Goal: Obtain resource: Download file/media

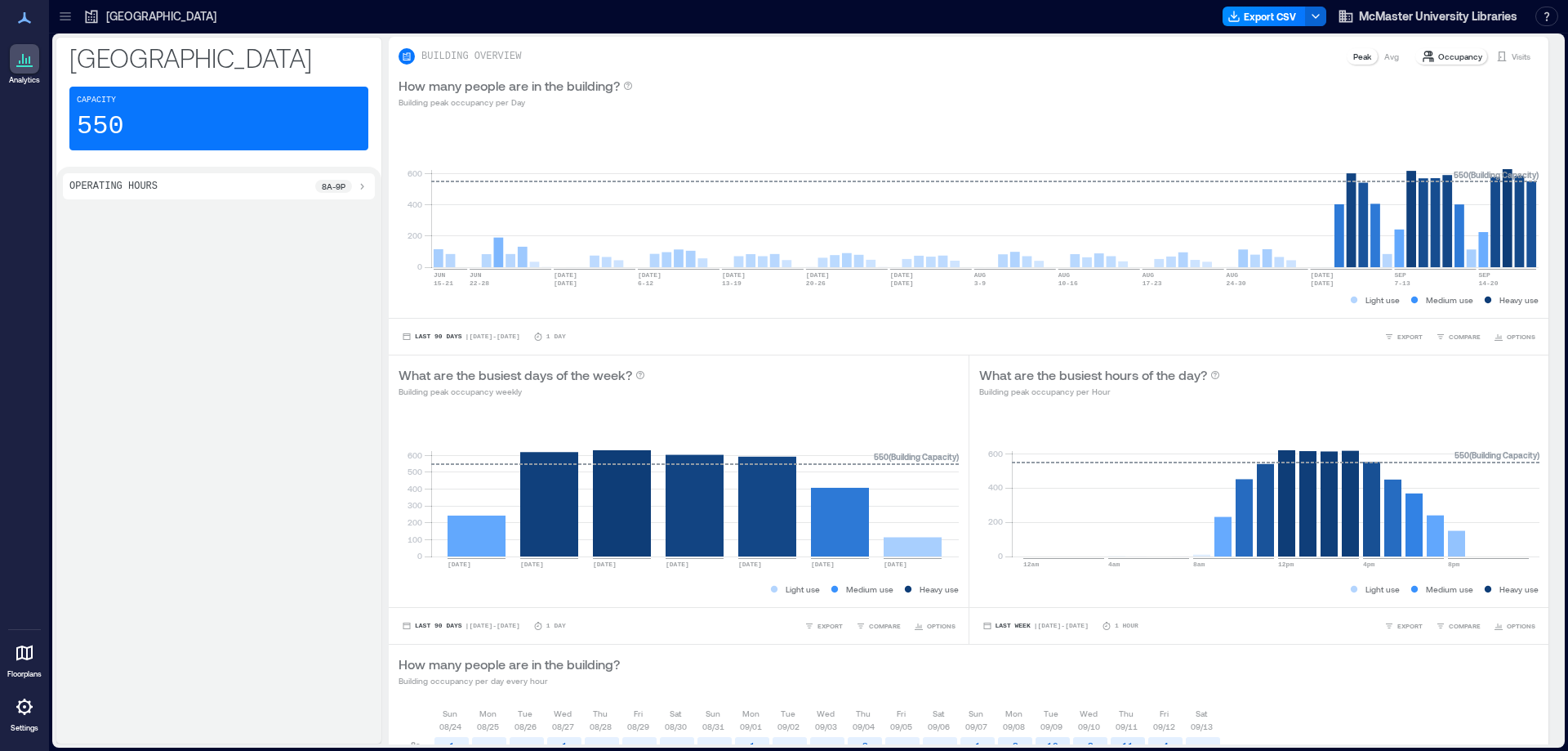
click at [63, 14] on icon at bounding box center [65, 17] width 17 height 17
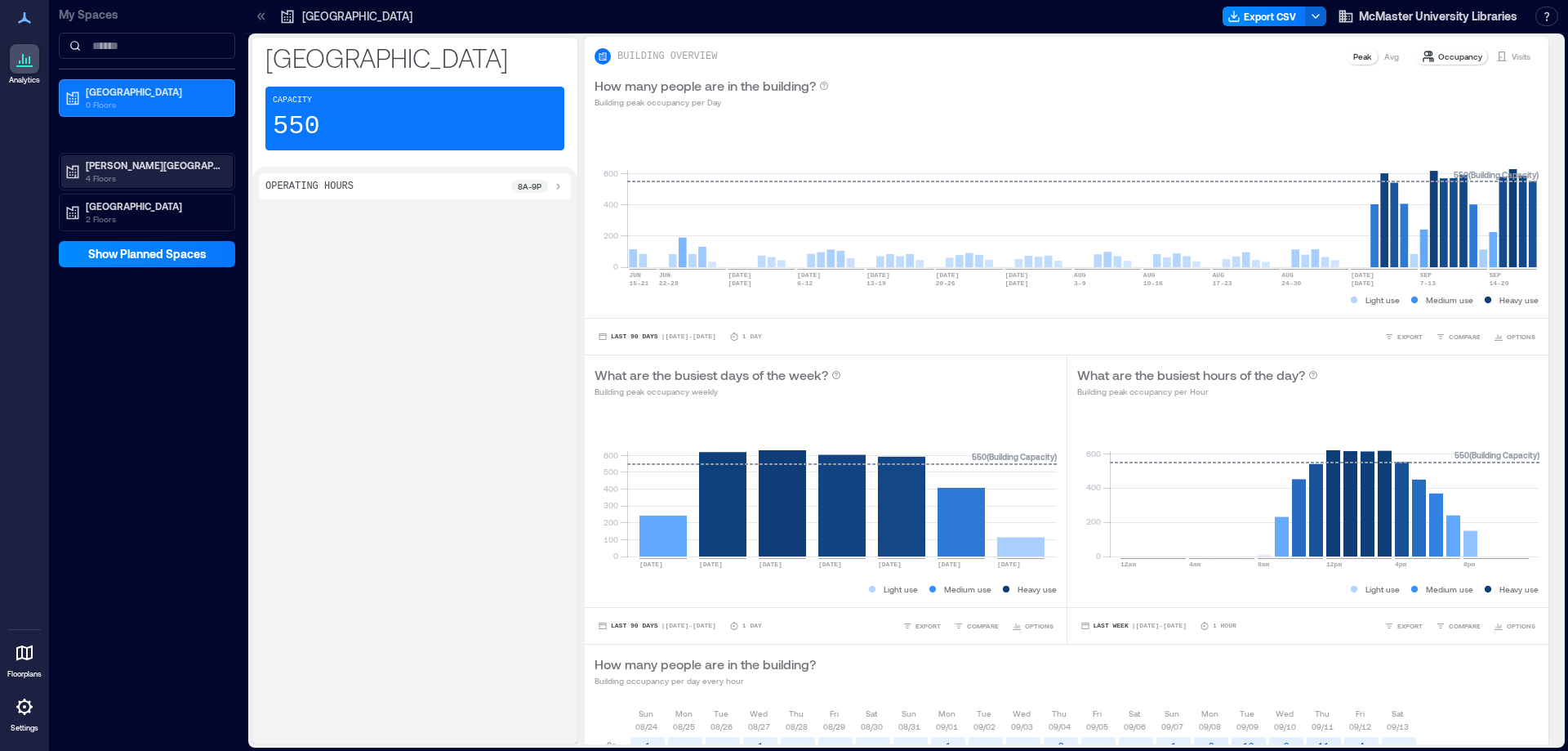
click at [111, 170] on p "[PERSON_NAME][GEOGRAPHIC_DATA]" at bounding box center [155, 165] width 137 height 13
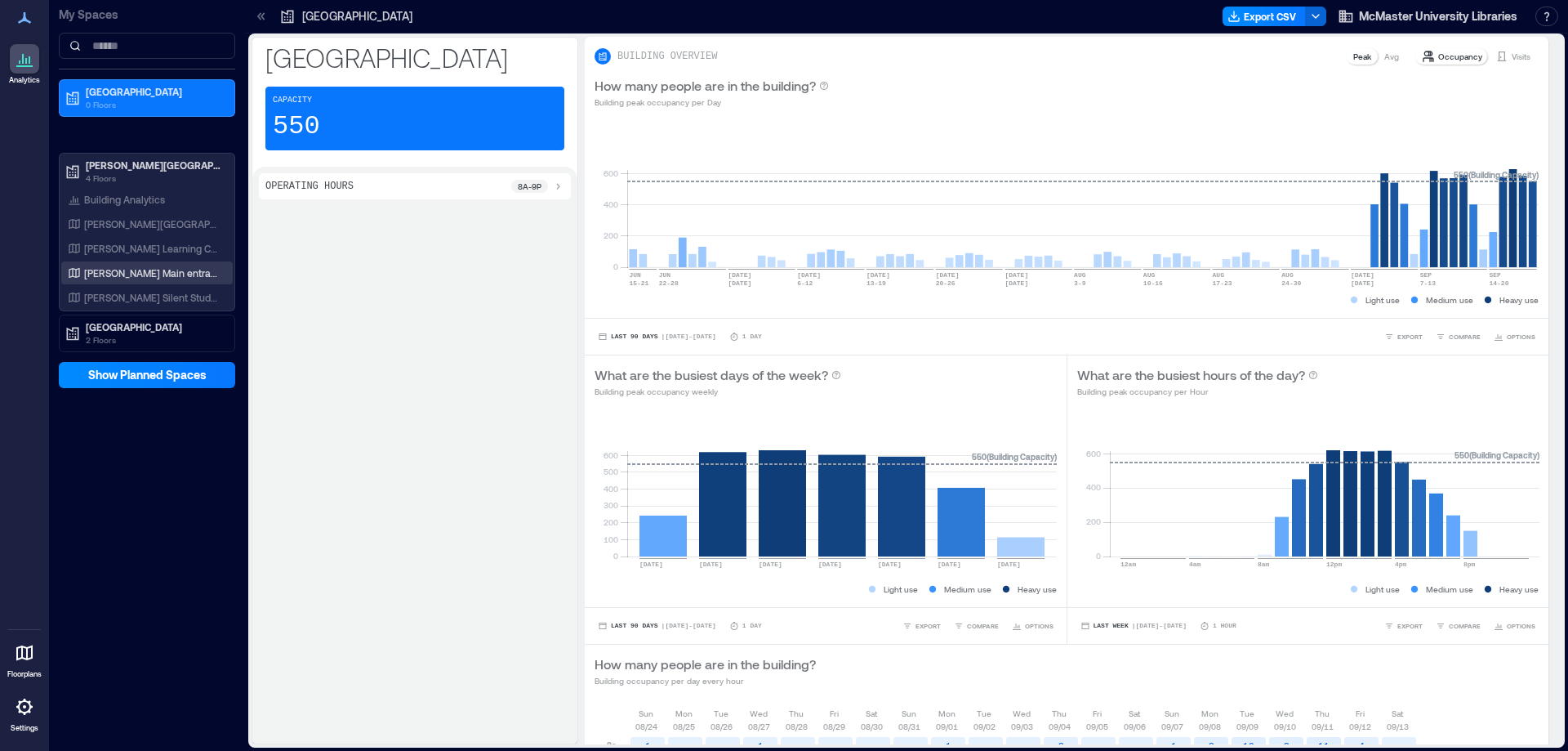
click at [143, 276] on p "[PERSON_NAME] Main entrance" at bounding box center [152, 273] width 136 height 13
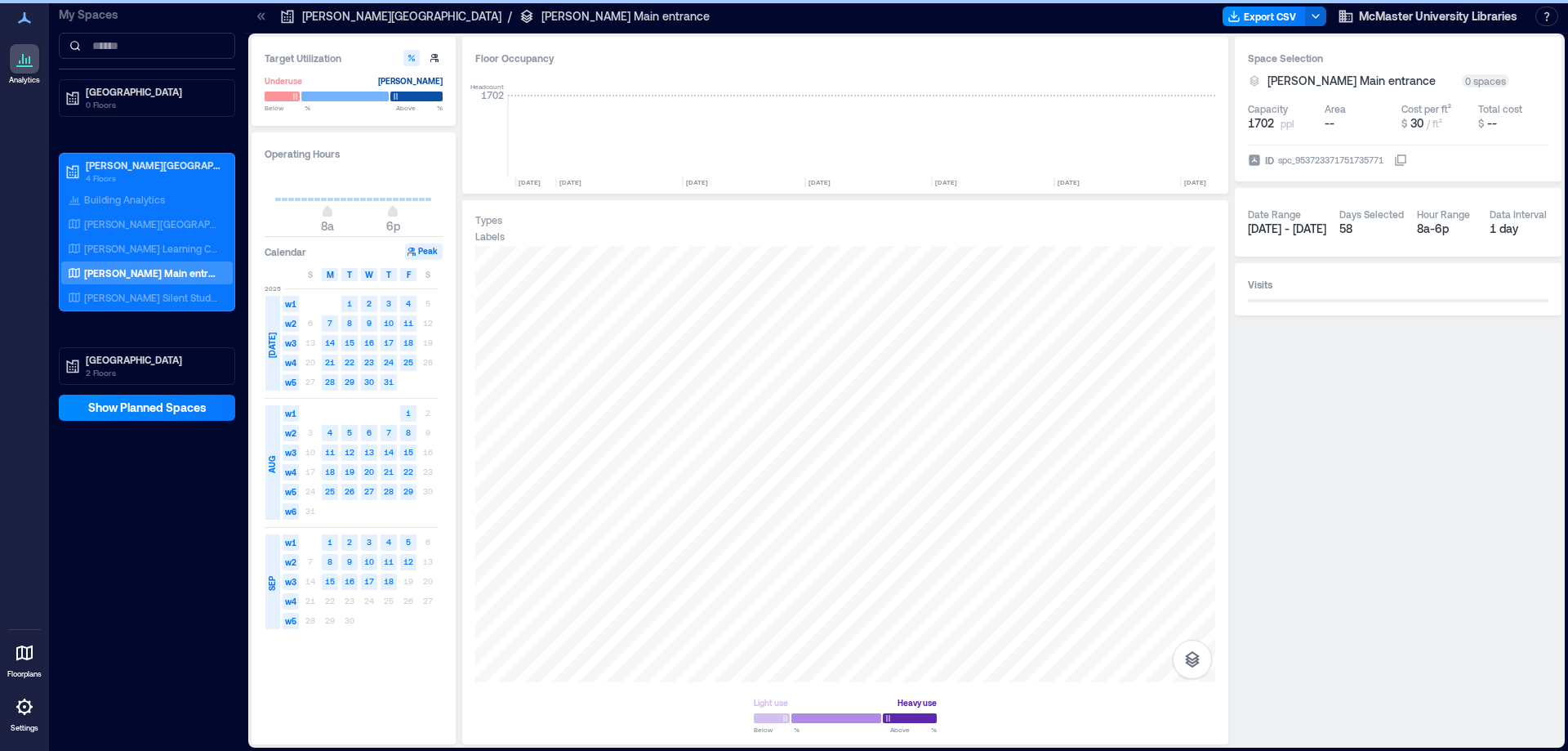
scroll to position [0, 3154]
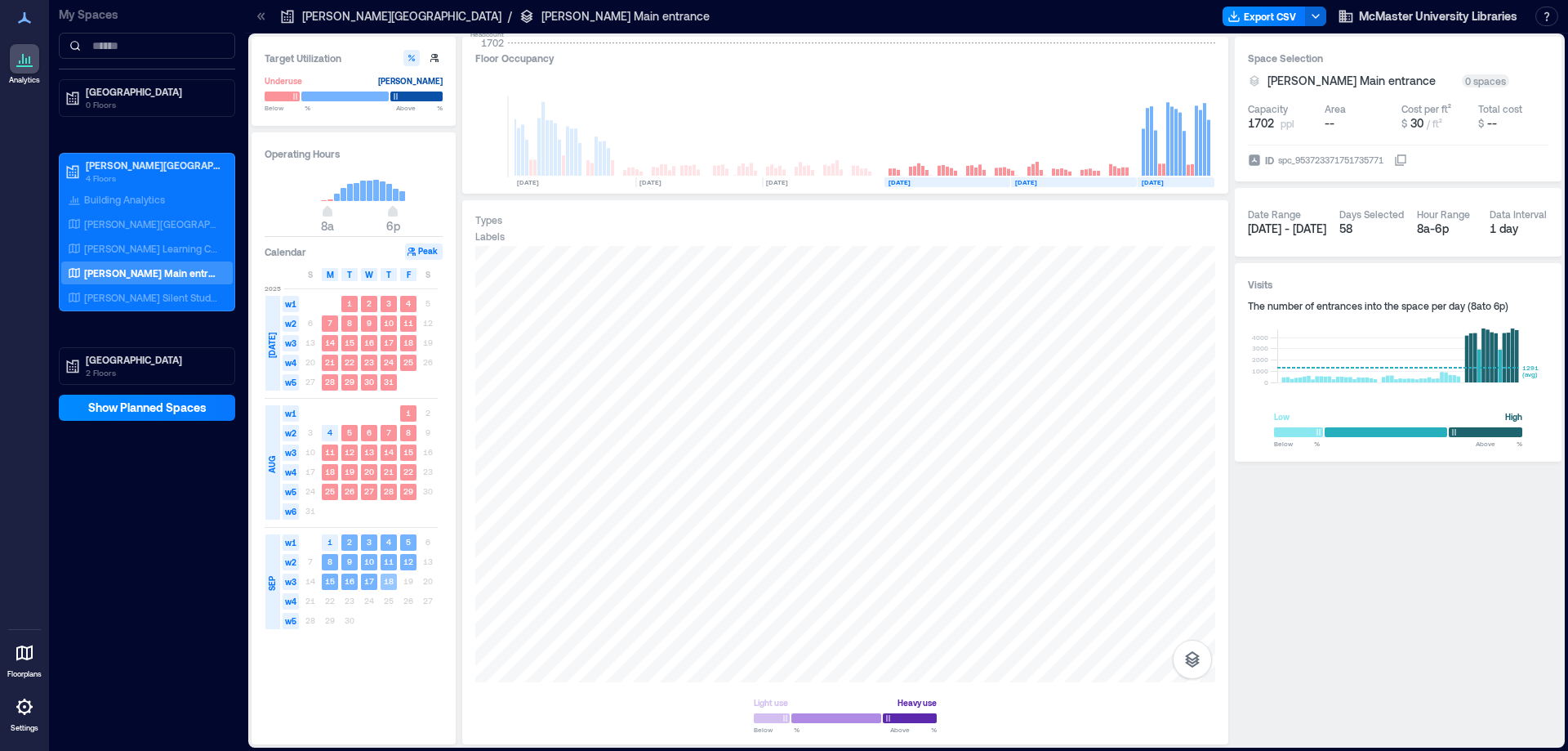
click at [389, 583] on text "18" at bounding box center [388, 581] width 10 height 10
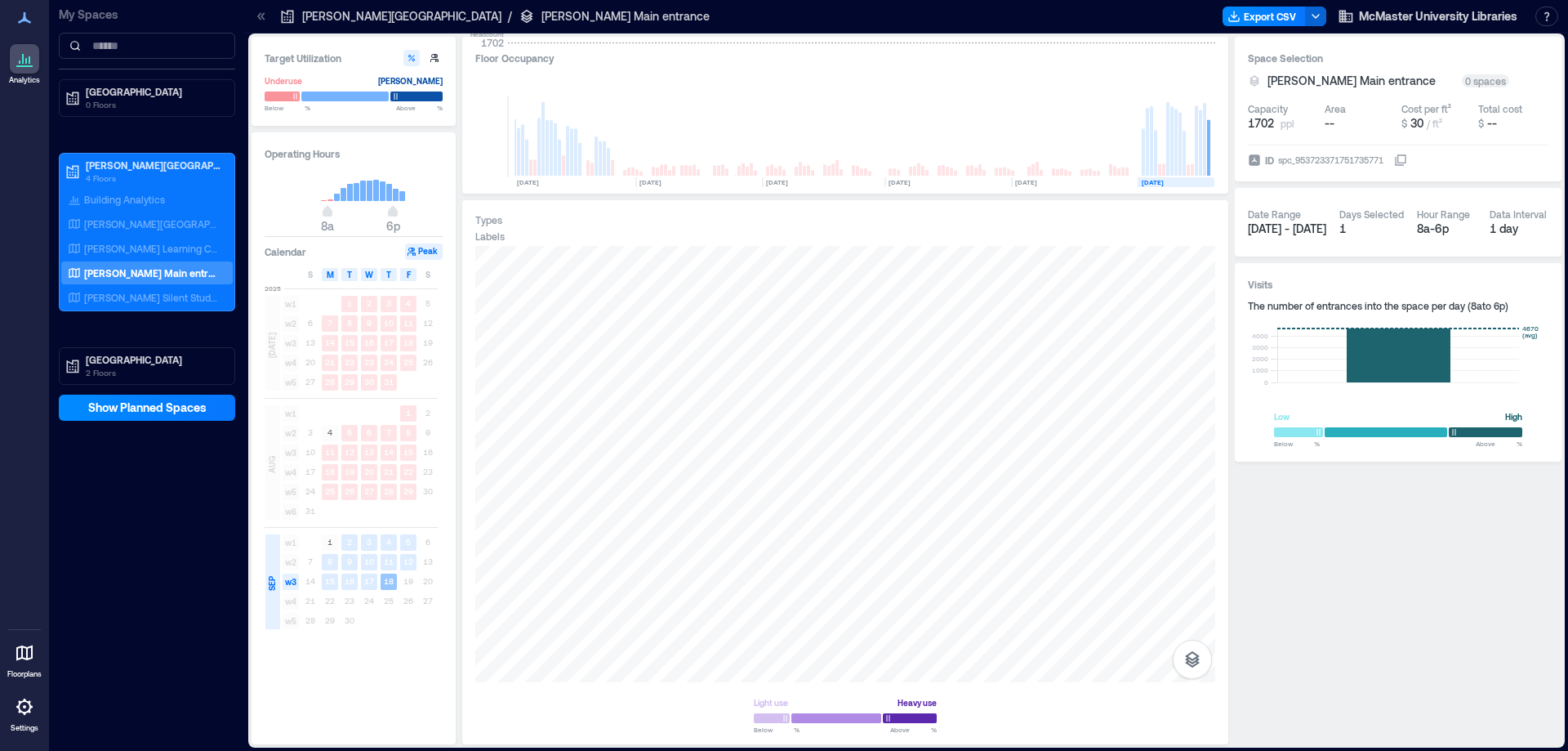
click at [388, 583] on text "18" at bounding box center [388, 581] width 10 height 10
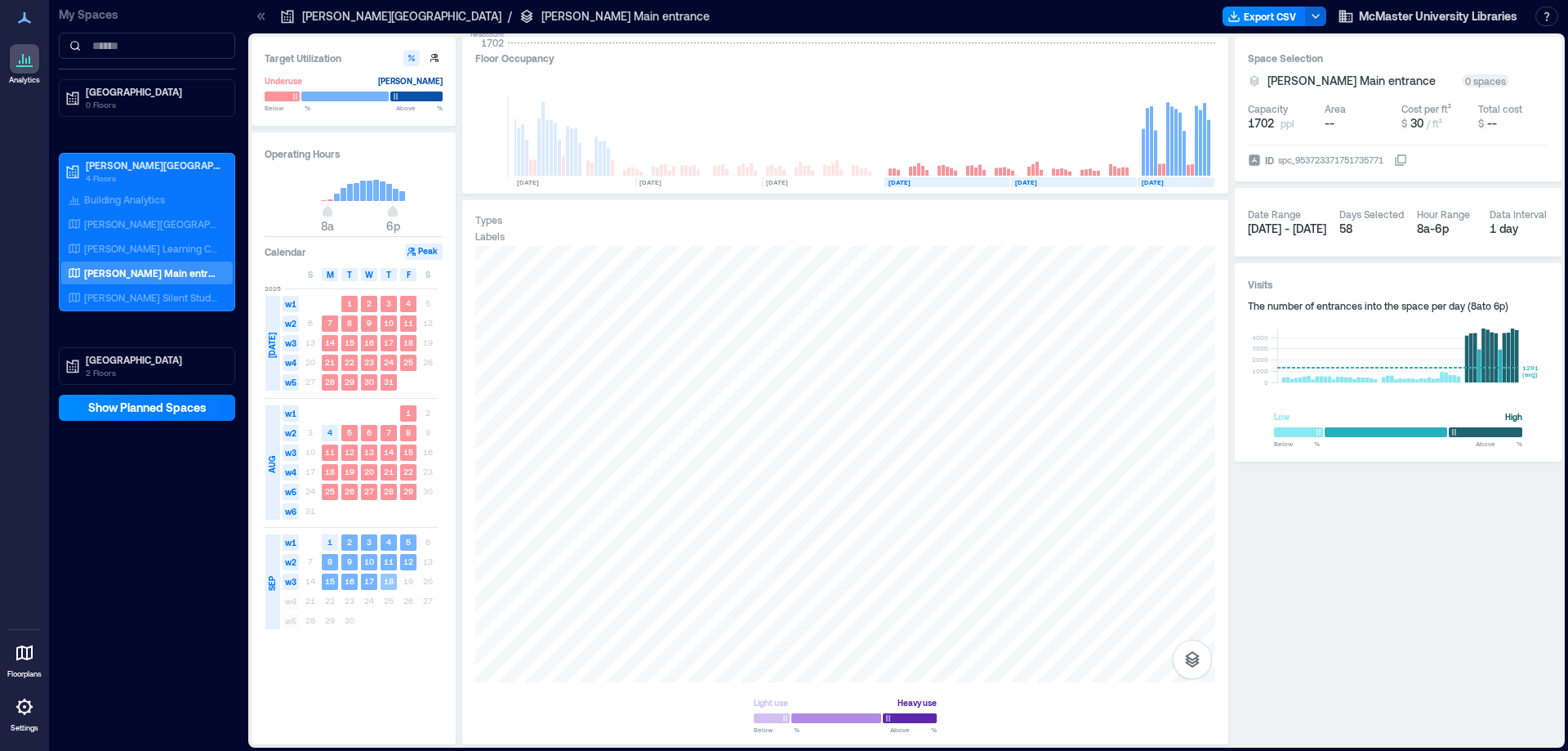
click at [388, 583] on text "18" at bounding box center [388, 581] width 10 height 10
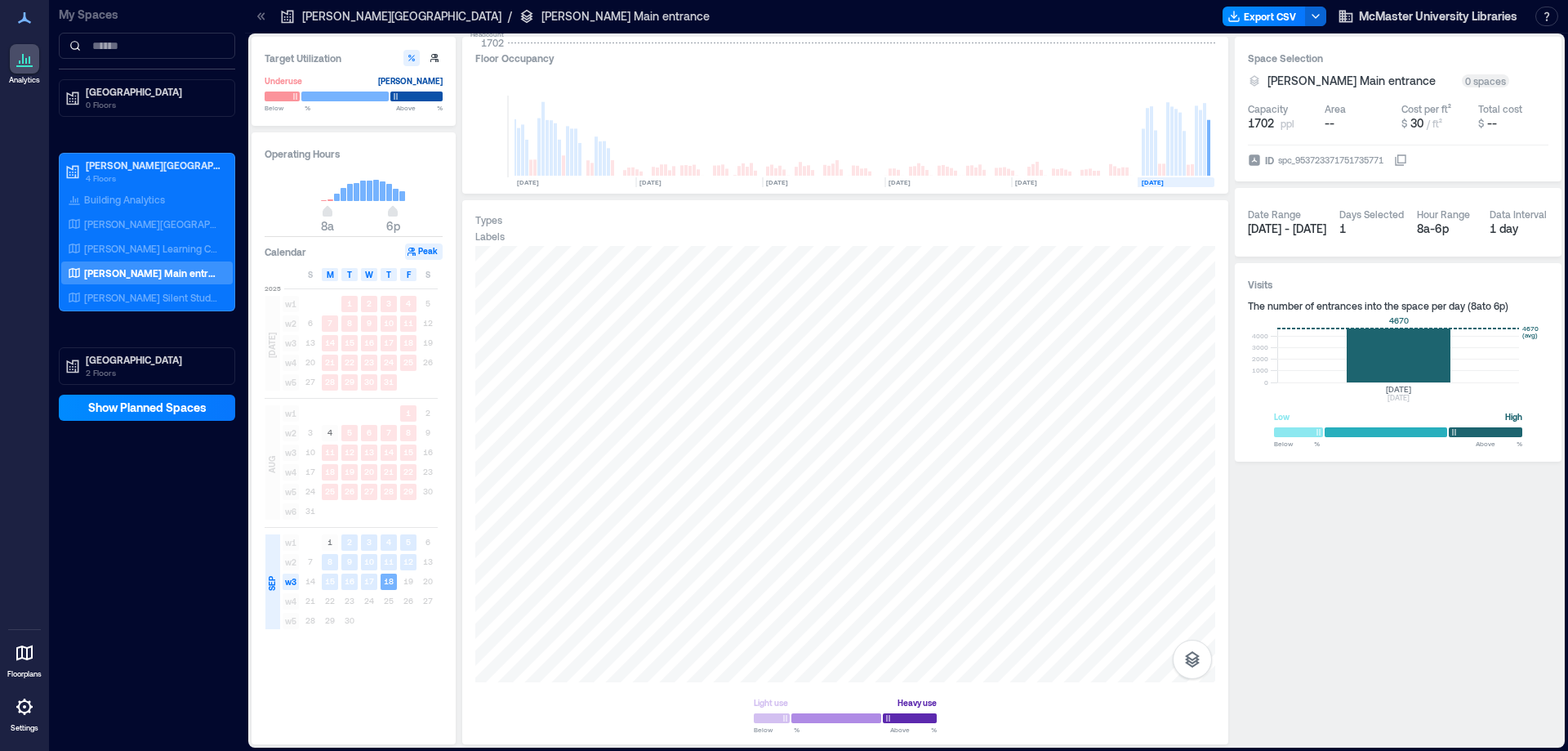
click at [1399, 359] on rect at bounding box center [1398, 355] width 241 height 54
click at [1403, 340] on rect at bounding box center [1398, 355] width 241 height 54
click at [1448, 227] on div "8a - 6p" at bounding box center [1446, 229] width 60 height 17
drag, startPoint x: 1420, startPoint y: 231, endPoint x: 1448, endPoint y: 230, distance: 28.0
click at [1427, 231] on div "Date Range [DATE] - [DATE] Days Selected 1 Hour Range 8a - 6p Data Interval 1 d…" at bounding box center [1399, 222] width 301 height 42
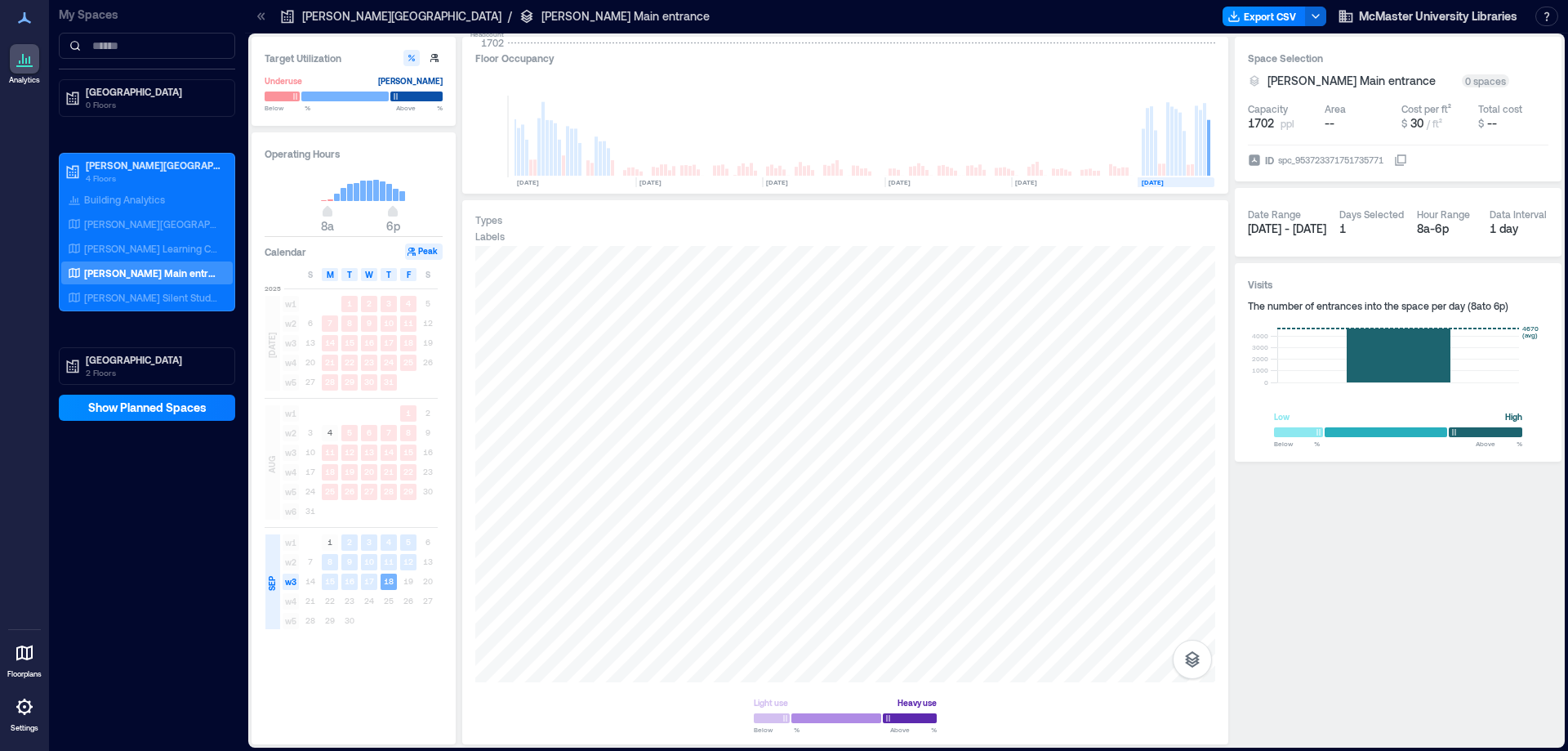
click at [1460, 227] on div "8a - 6p" at bounding box center [1446, 229] width 60 height 17
click at [1275, 14] on button "Export CSV" at bounding box center [1264, 17] width 83 height 20
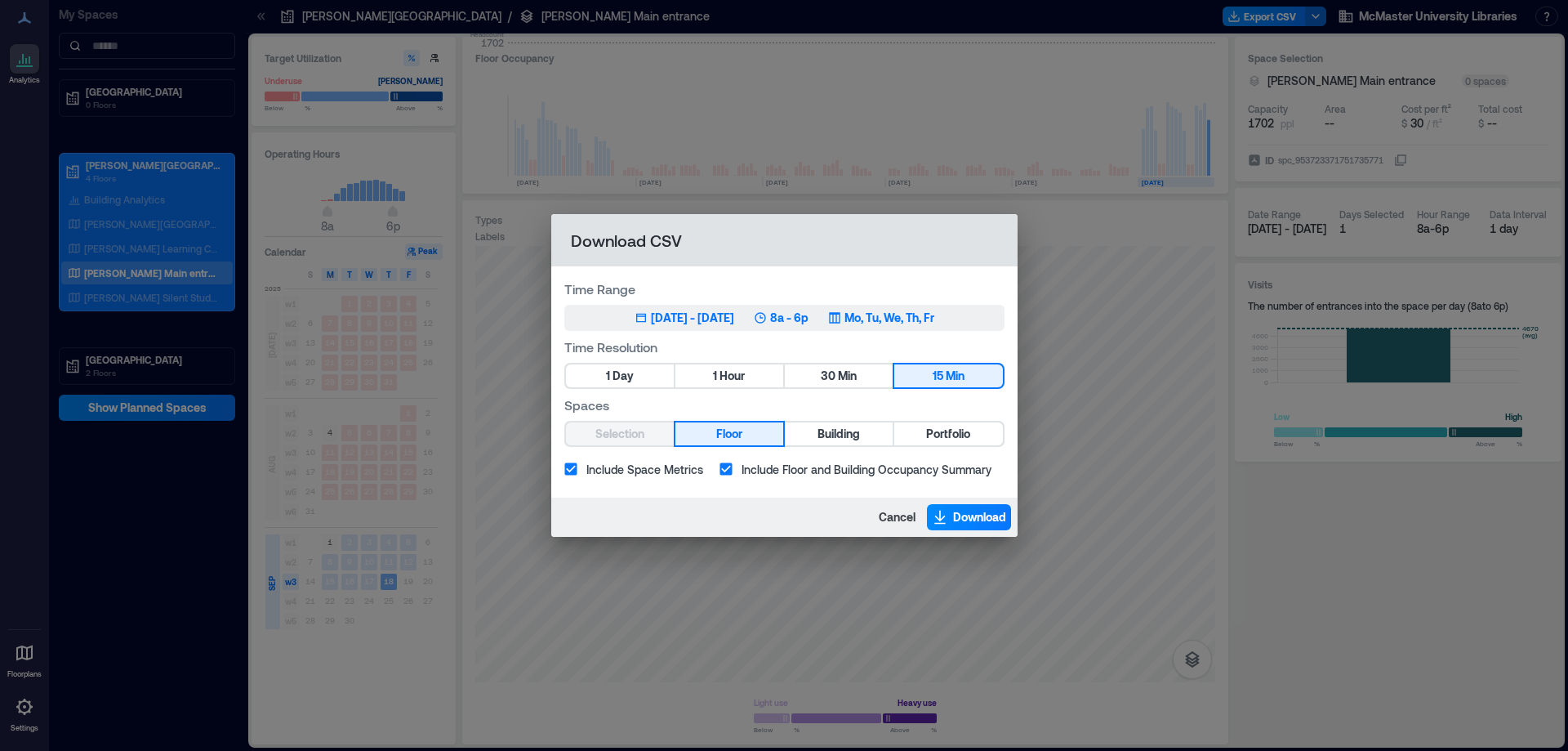
click at [808, 319] on p "8a - 6p" at bounding box center [789, 318] width 38 height 17
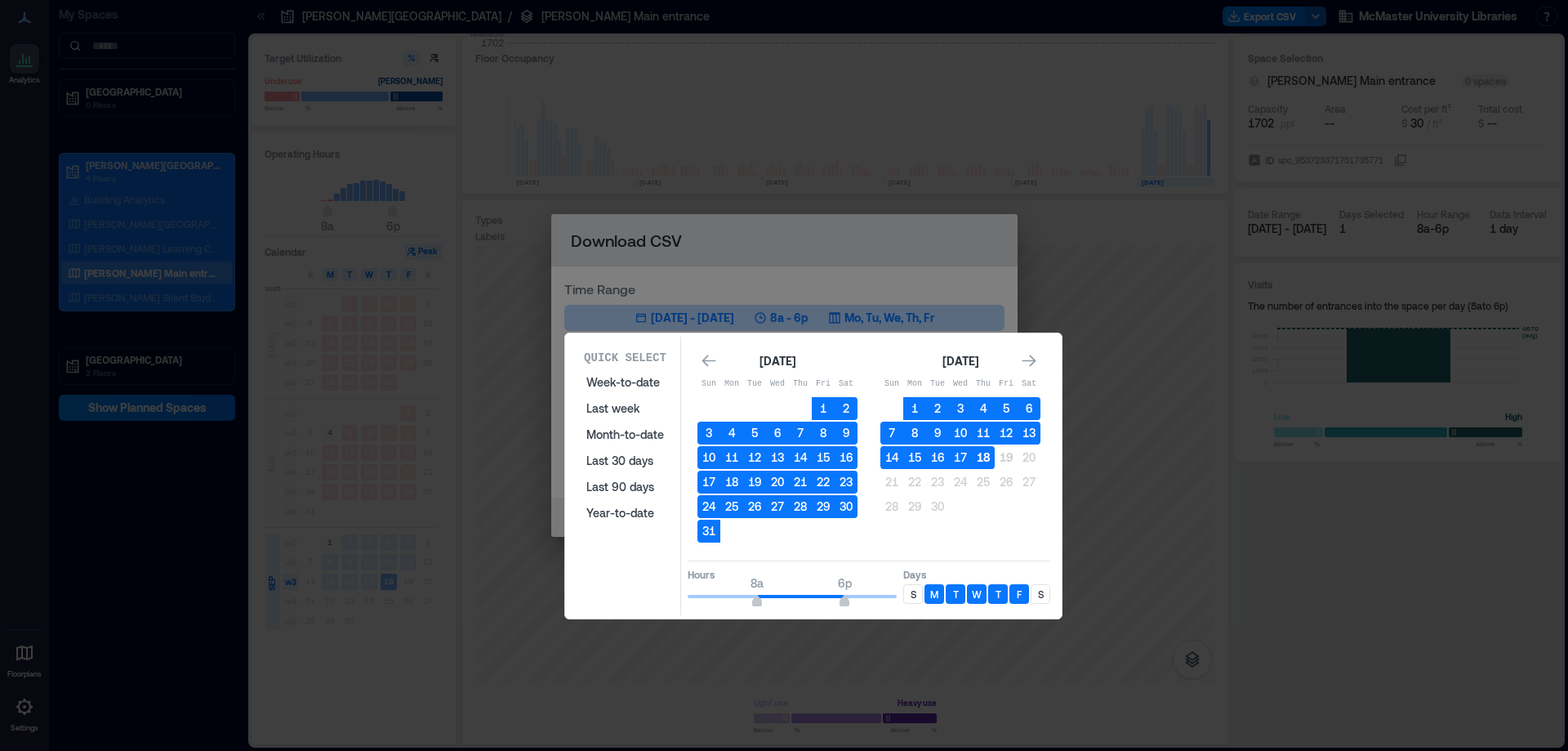
click at [984, 457] on button "18" at bounding box center [984, 457] width 23 height 23
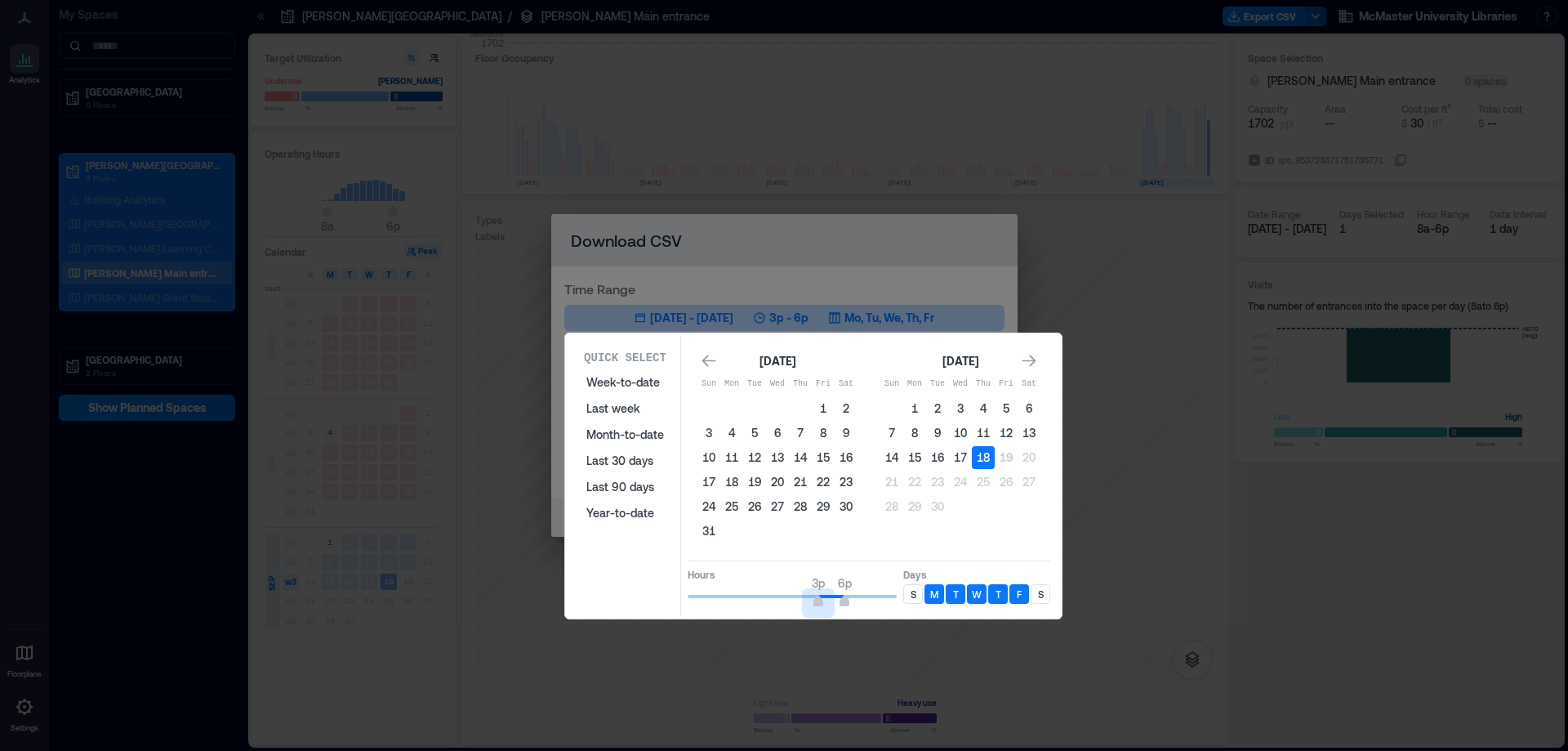
type input "**"
drag, startPoint x: 754, startPoint y: 597, endPoint x: 826, endPoint y: 595, distance: 72.0
click at [826, 595] on span "4p 6p" at bounding box center [792, 596] width 209 height 25
type input "**"
drag, startPoint x: 845, startPoint y: 596, endPoint x: 860, endPoint y: 594, distance: 15.1
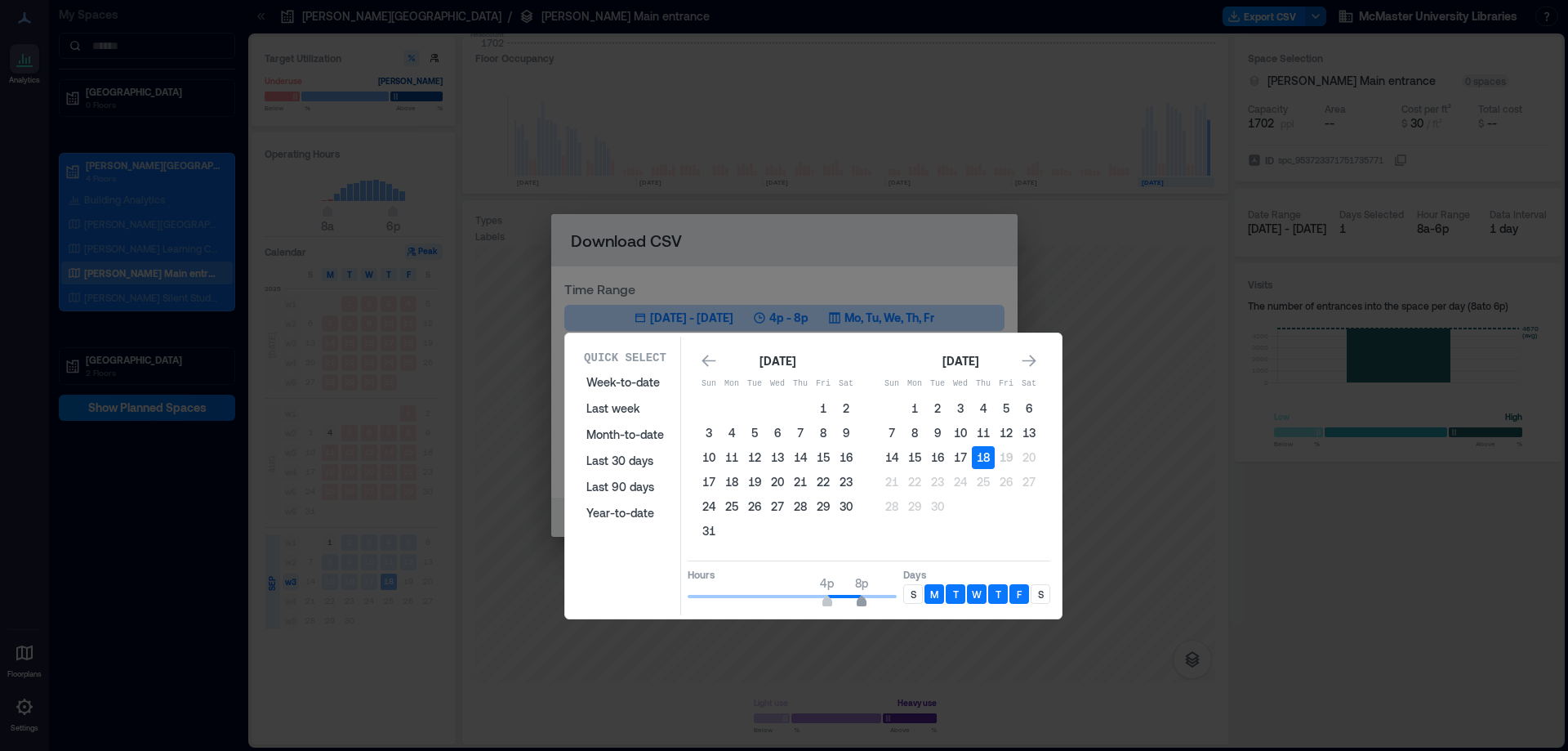
click at [860, 591] on span "8p" at bounding box center [861, 584] width 13 height 17
click at [984, 462] on button "18" at bounding box center [984, 457] width 23 height 23
click at [984, 461] on button "18" at bounding box center [984, 457] width 23 height 23
click at [997, 592] on p "T" at bounding box center [998, 594] width 6 height 13
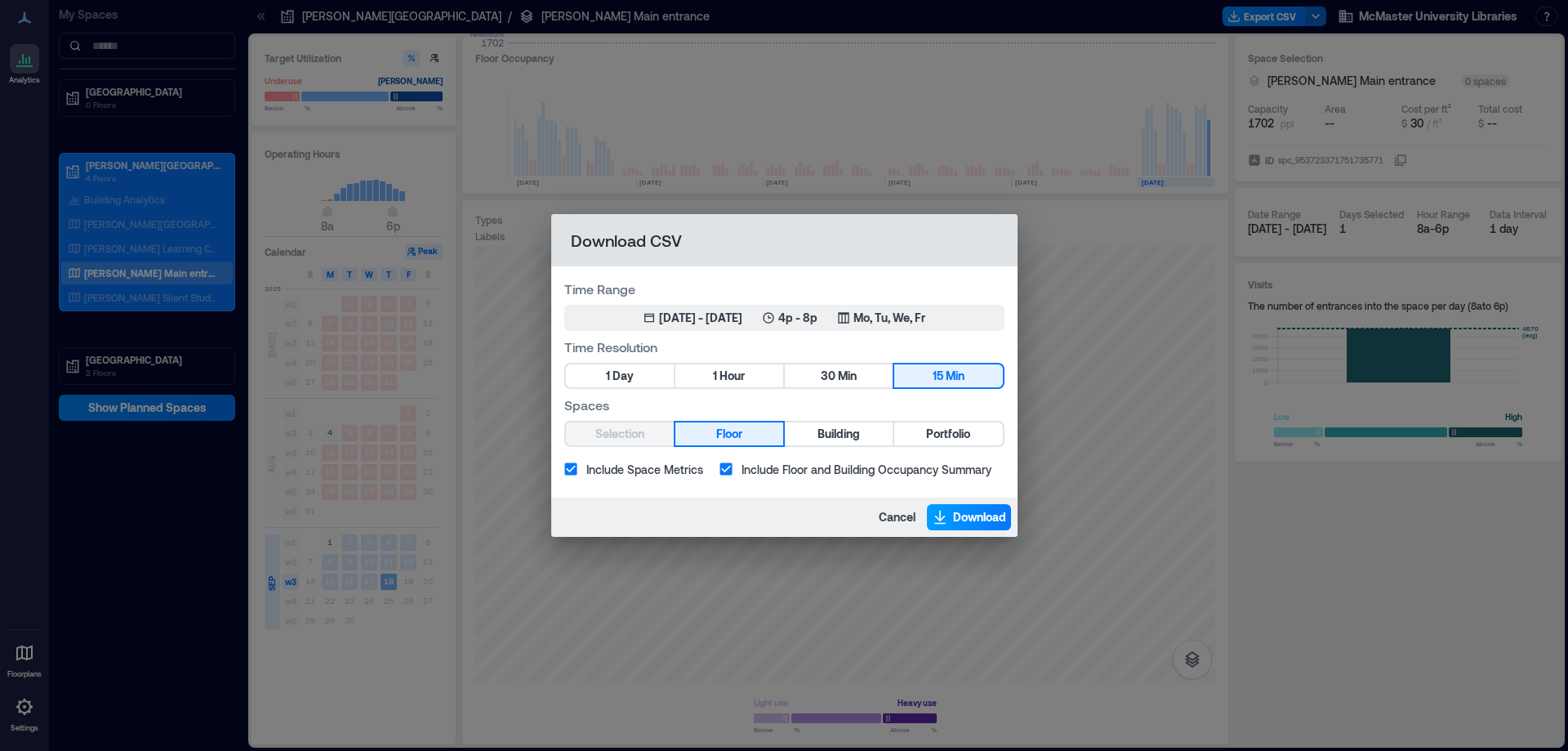
click at [960, 514] on span "Download" at bounding box center [979, 518] width 53 height 17
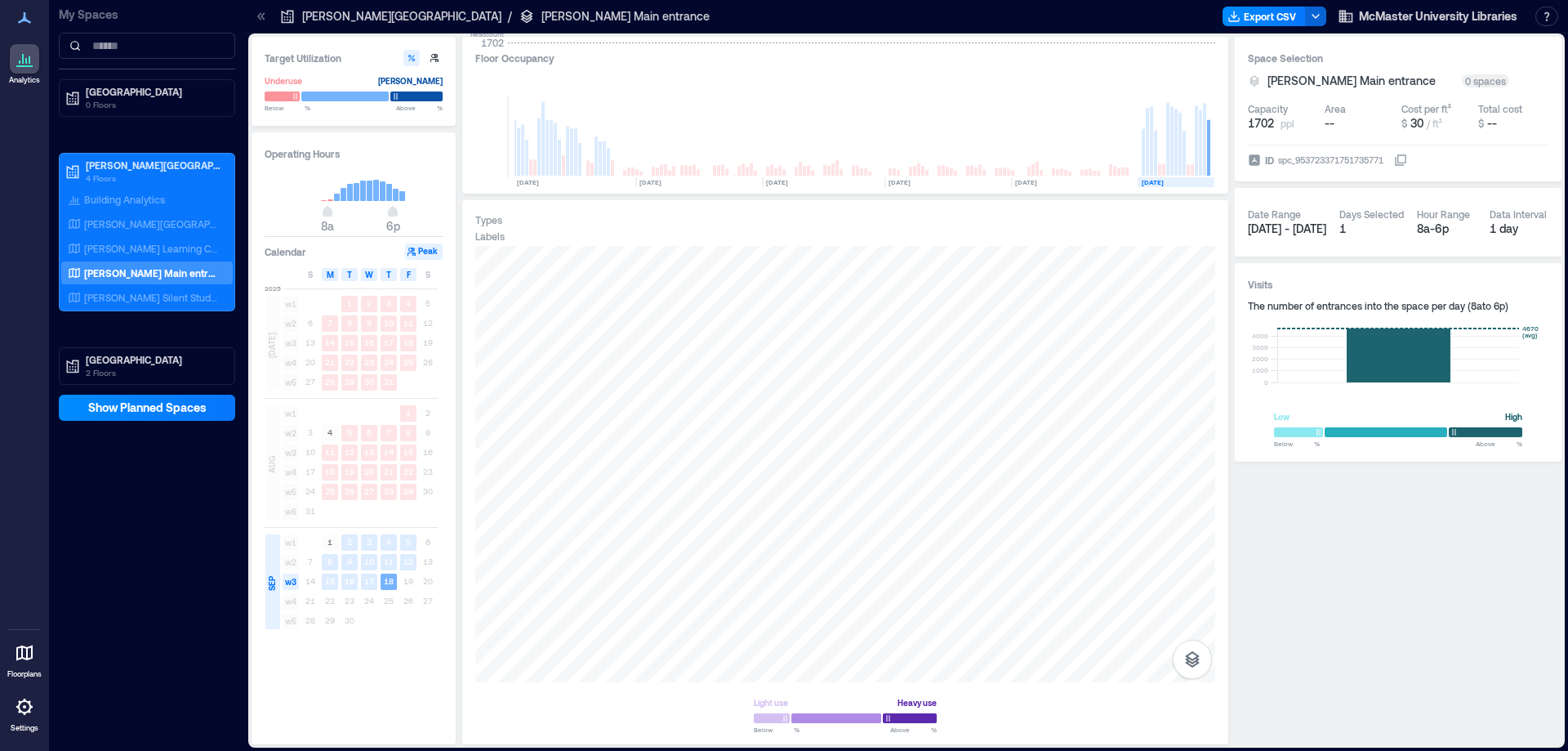
click at [1179, 1] on div "[PERSON_NAME][GEOGRAPHIC_DATA] / [PERSON_NAME] Main entrance Export CSV McMaste…" at bounding box center [906, 17] width 1323 height 34
click at [137, 246] on p "[PERSON_NAME] Learning Commons" at bounding box center [152, 248] width 136 height 13
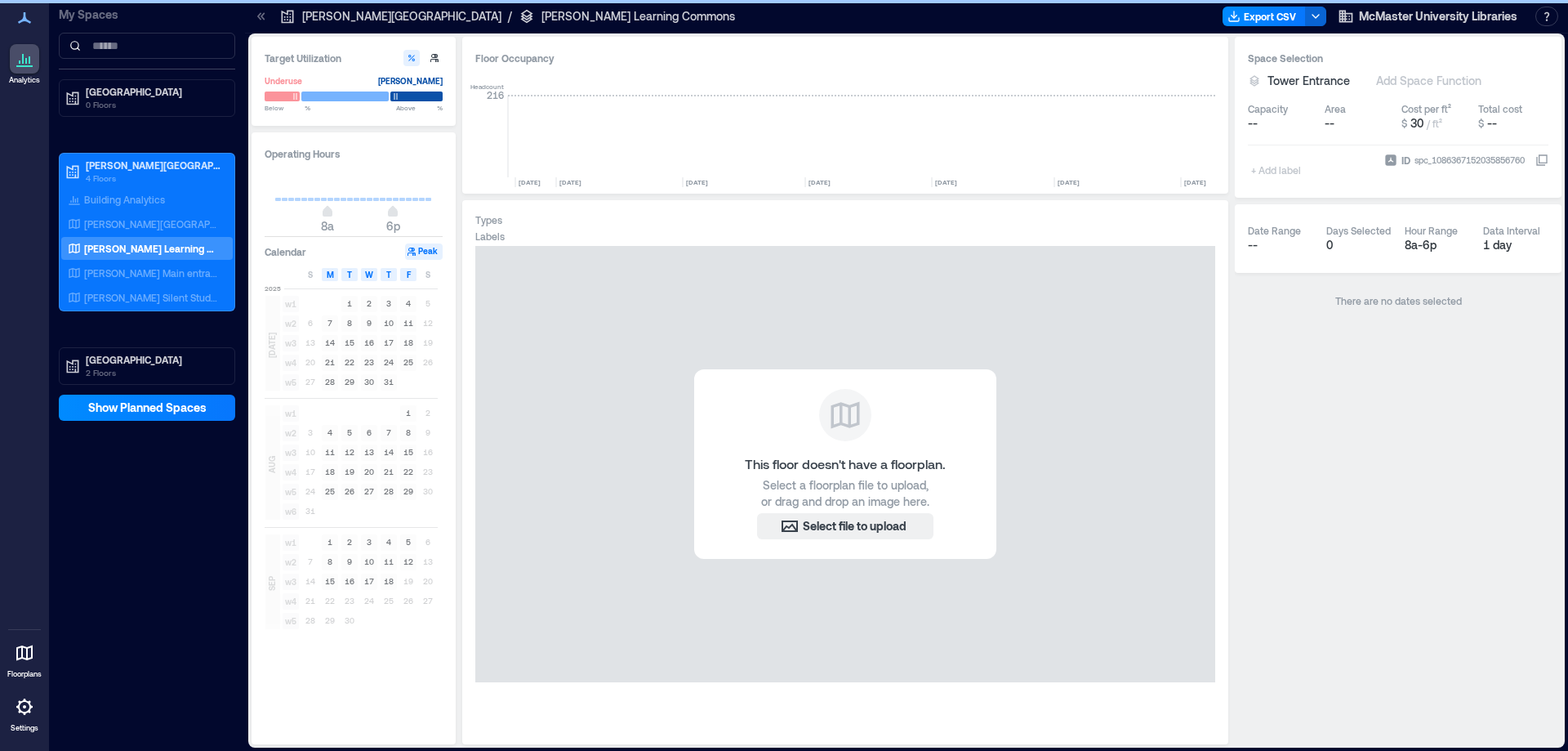
scroll to position [0, 3154]
click at [140, 216] on div "[PERSON_NAME][GEOGRAPHIC_DATA]" at bounding box center [144, 224] width 159 height 17
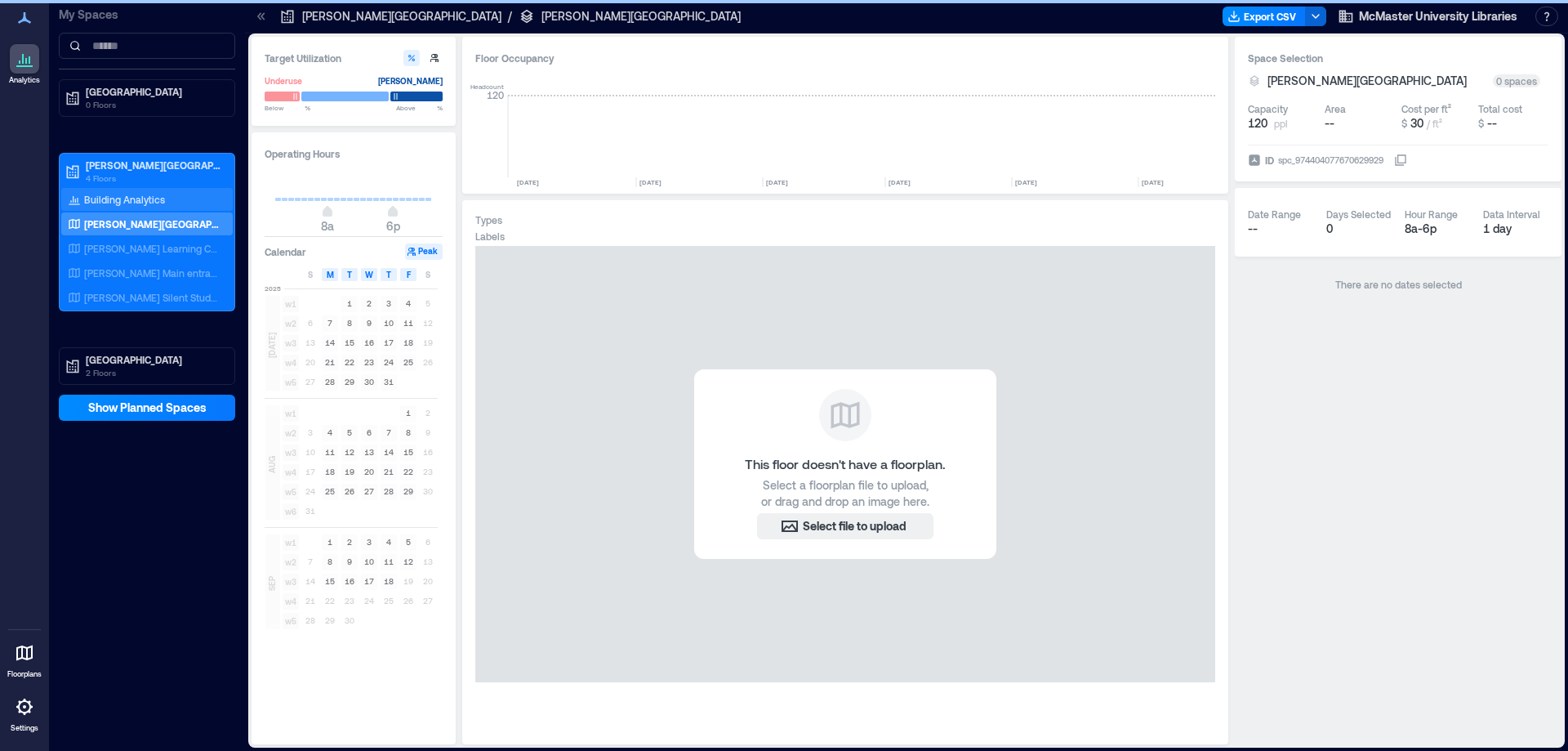
click at [141, 198] on p "Building Analytics" at bounding box center [125, 199] width 81 height 13
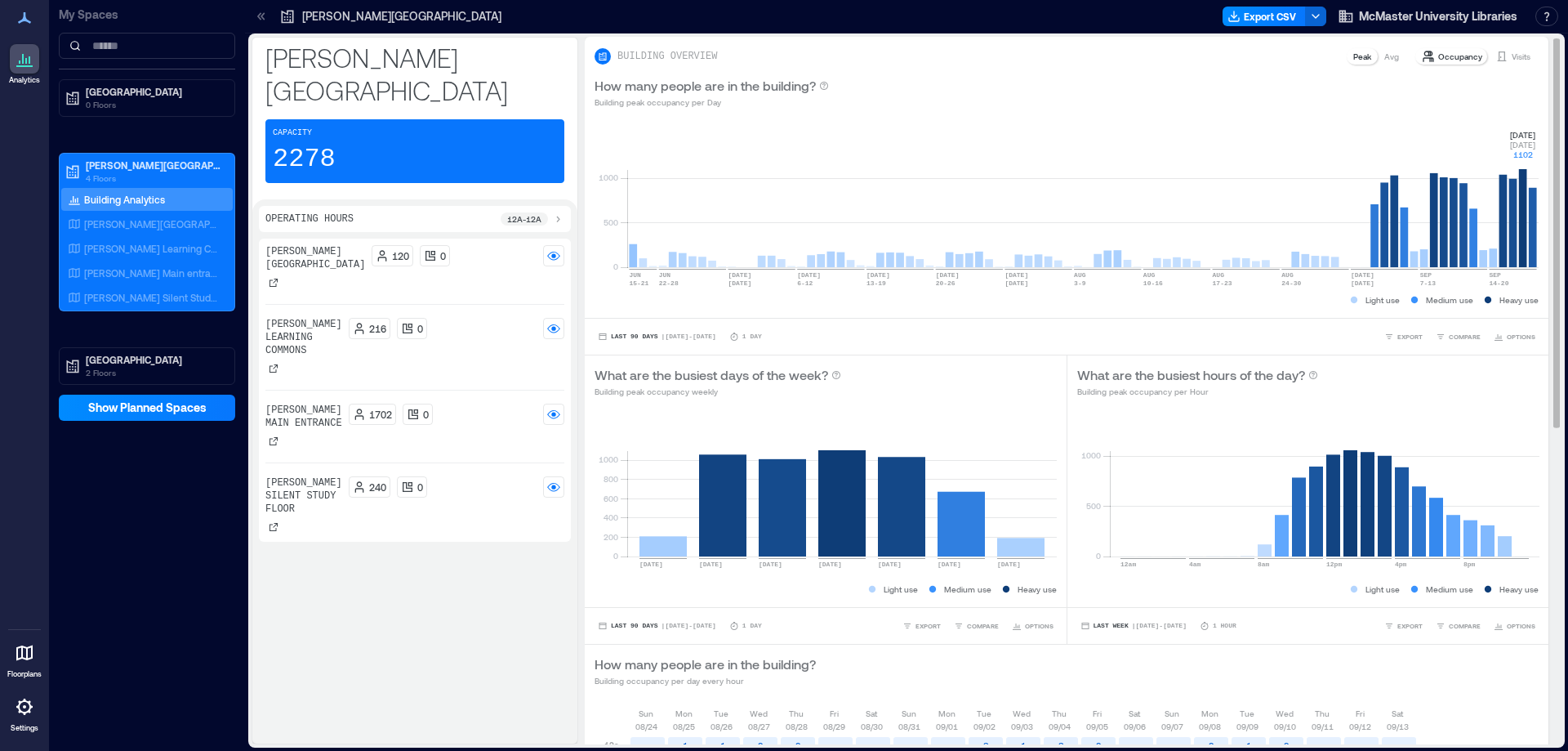
click at [1519, 243] on rect at bounding box center [1083, 198] width 912 height 139
click at [1505, 269] on rect at bounding box center [1512, 269] width 47 height 1
click at [1453, 58] on p "Occupancy" at bounding box center [1460, 56] width 44 height 13
click at [1520, 59] on p "Visits" at bounding box center [1521, 56] width 19 height 13
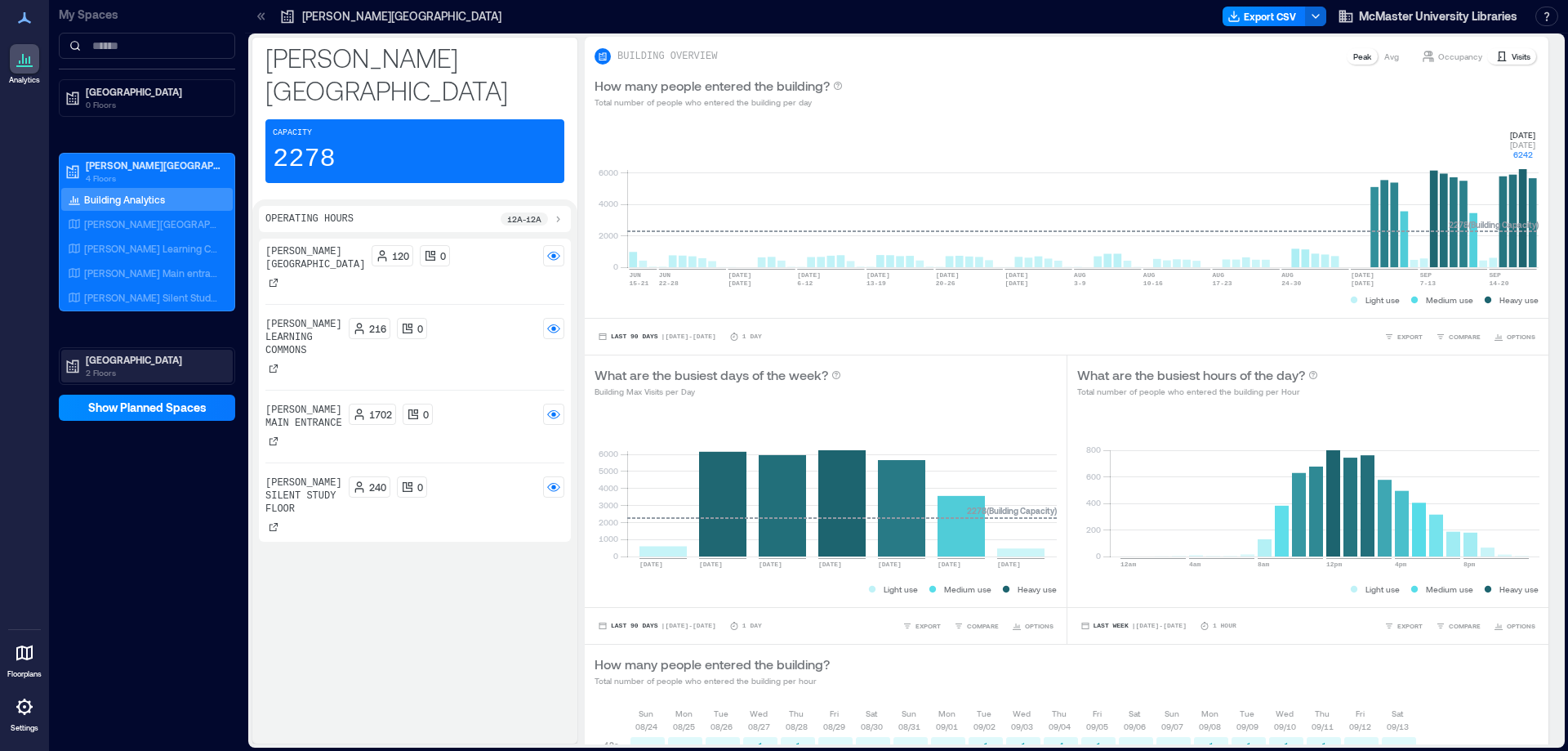
click at [134, 366] on p "2 Floors" at bounding box center [155, 373] width 137 height 13
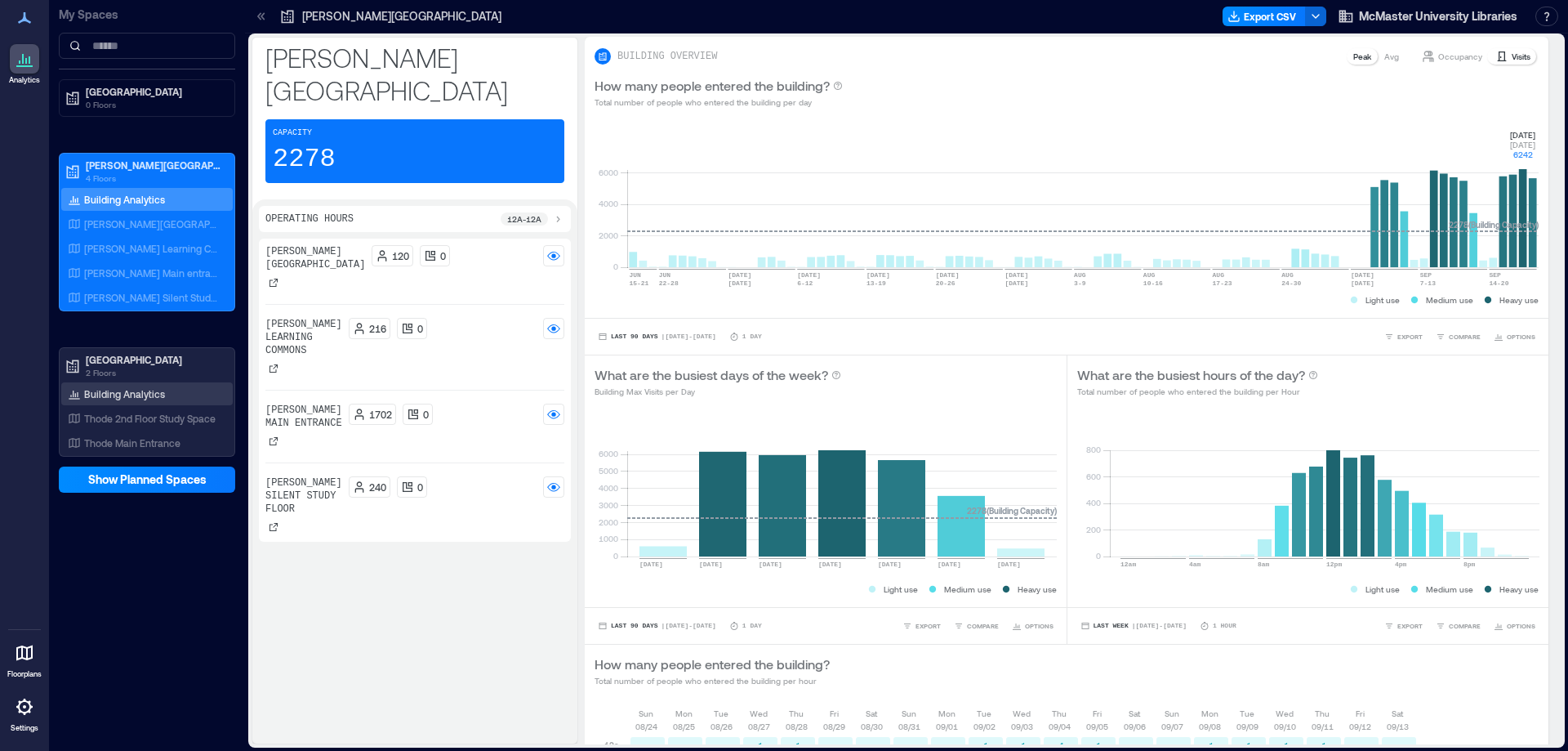
click at [126, 391] on p "Building Analytics" at bounding box center [125, 394] width 81 height 13
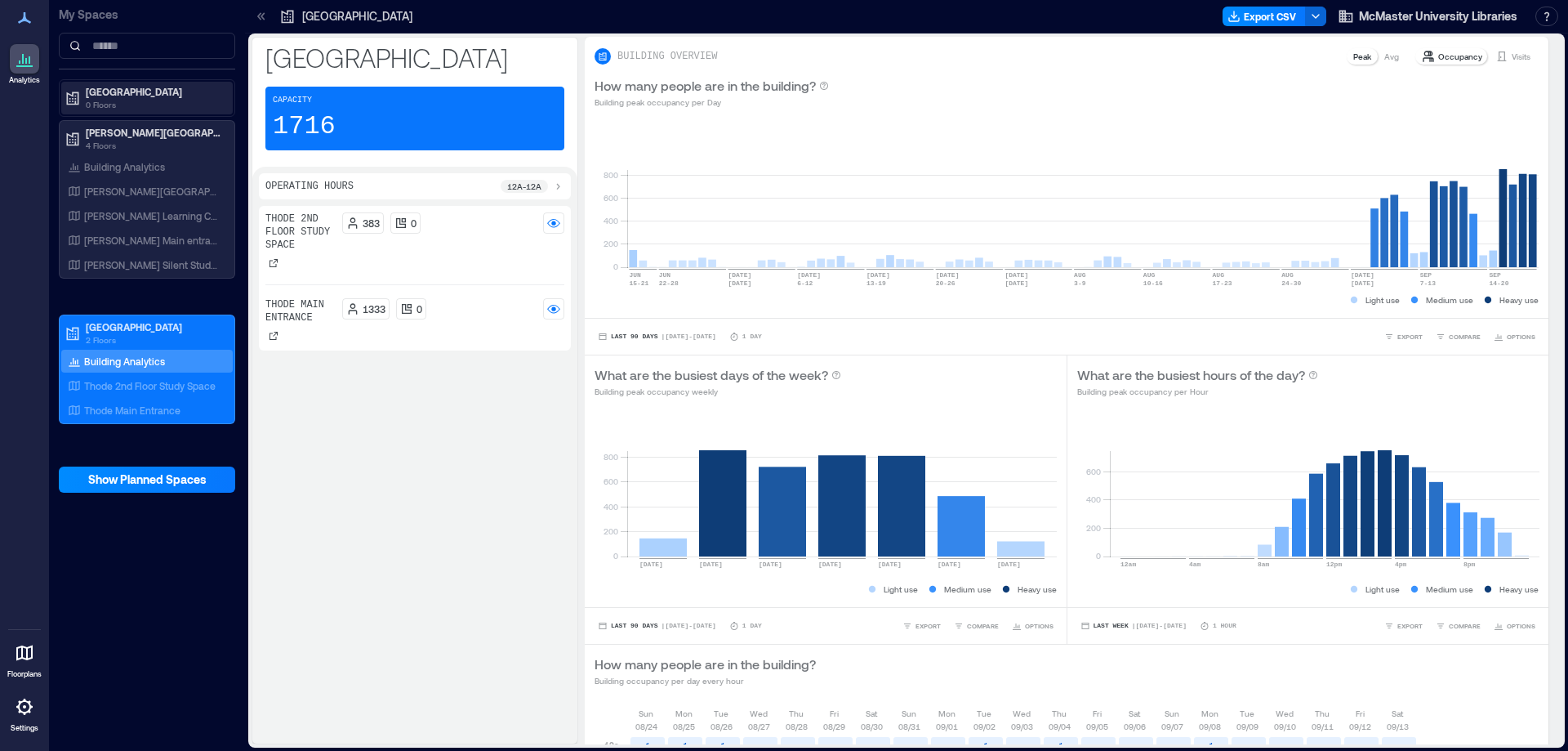
click at [133, 98] on p "[GEOGRAPHIC_DATA]" at bounding box center [155, 92] width 137 height 13
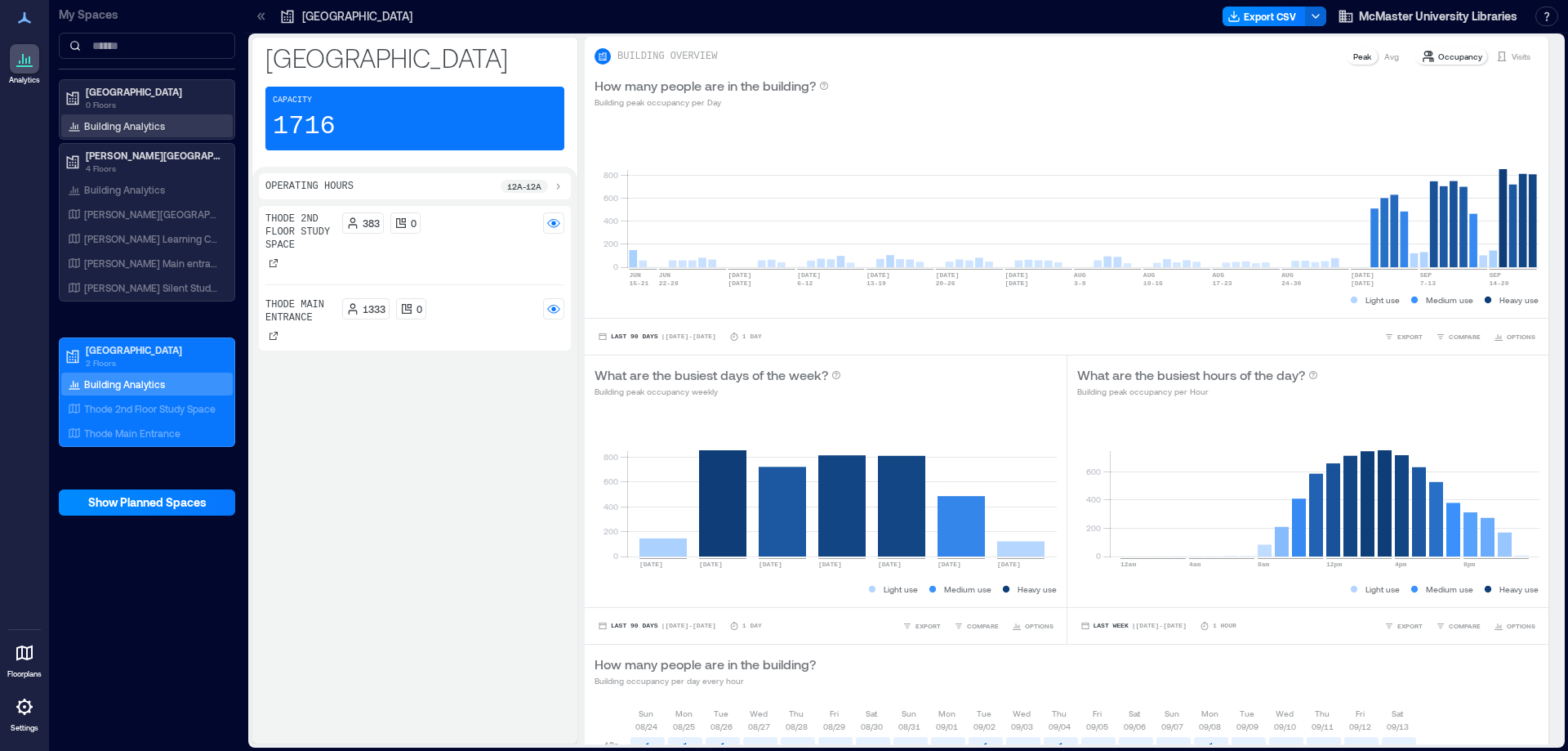
click at [123, 123] on p "Building Analytics" at bounding box center [125, 126] width 81 height 13
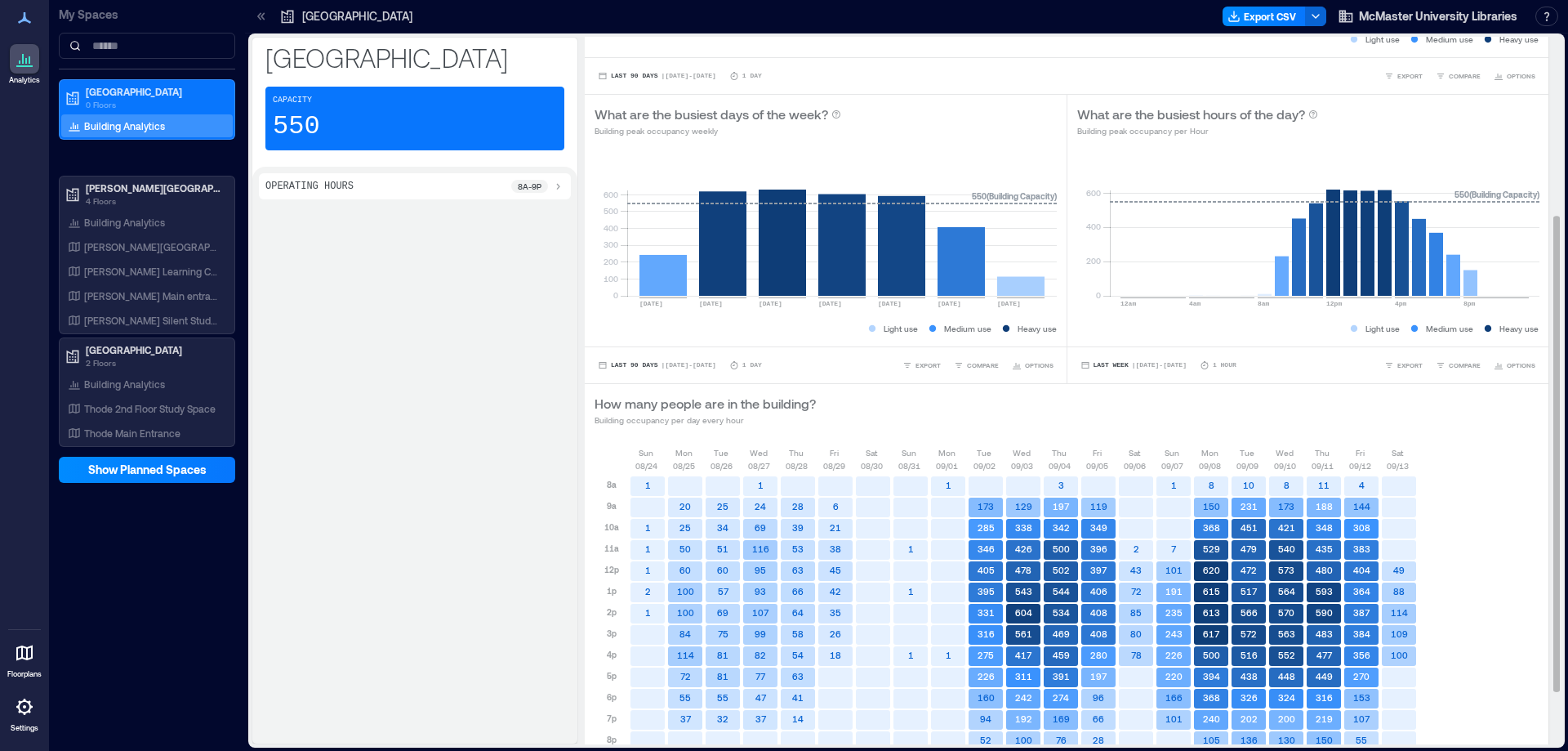
scroll to position [344, 0]
